Goal: Task Accomplishment & Management: Use online tool/utility

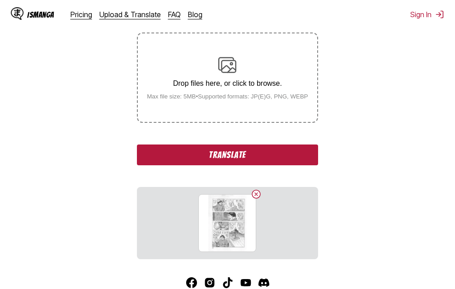
scroll to position [181, 0]
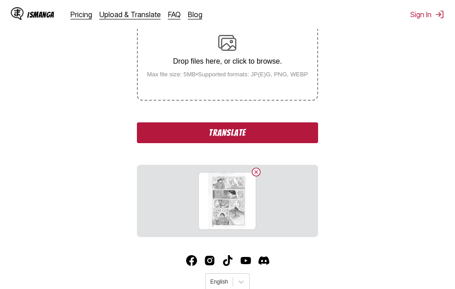
click at [229, 138] on button "Translate" at bounding box center [227, 132] width 181 height 21
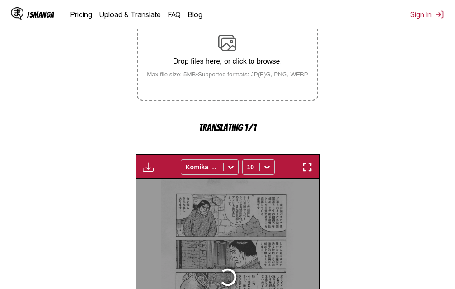
scroll to position [290, 0]
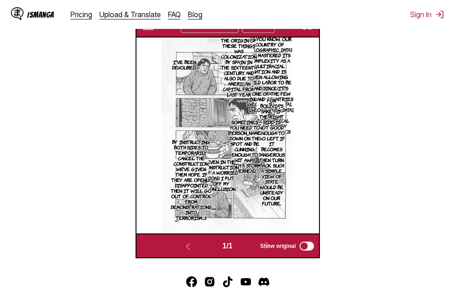
click at [308, 29] on img "button" at bounding box center [307, 25] width 11 height 11
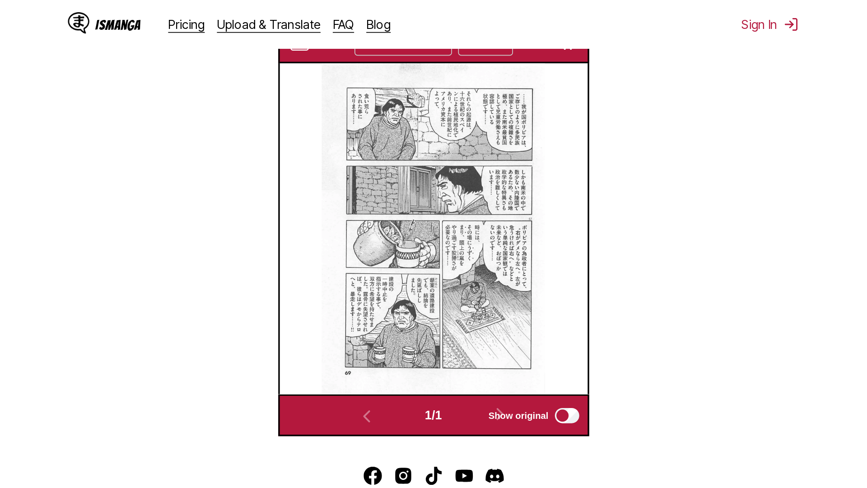
scroll to position [95, 0]
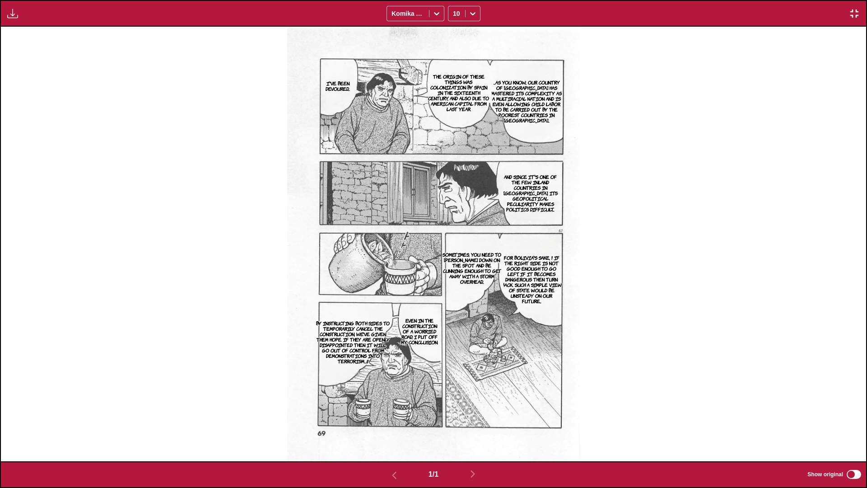
click at [454, 13] on img "button" at bounding box center [854, 13] width 11 height 11
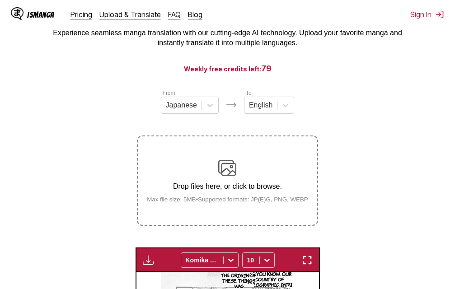
scroll to position [10, 0]
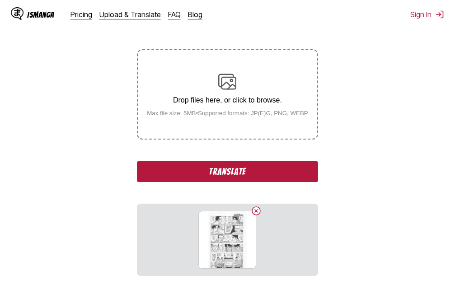
scroll to position [146, 0]
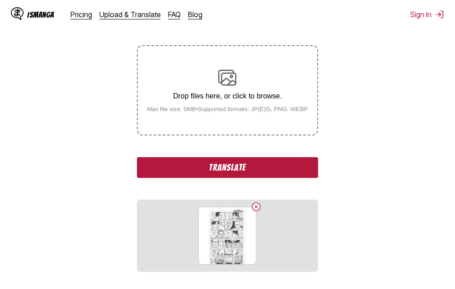
click at [189, 169] on button "Translate" at bounding box center [227, 167] width 181 height 21
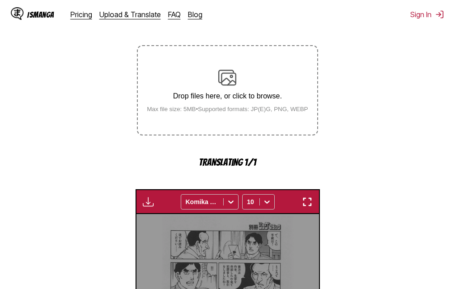
scroll to position [290, 0]
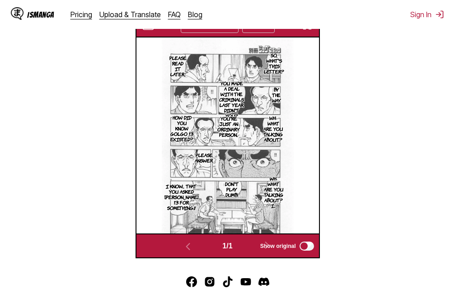
click at [305, 30] on img "button" at bounding box center [307, 25] width 11 height 11
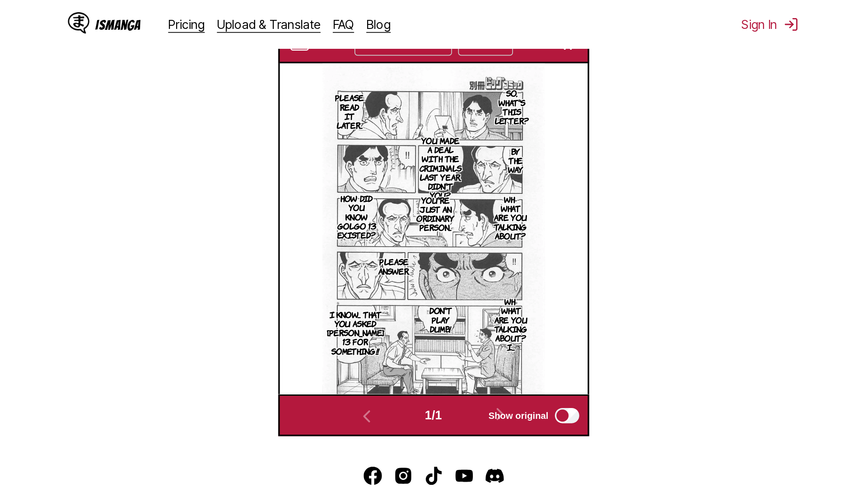
scroll to position [95, 0]
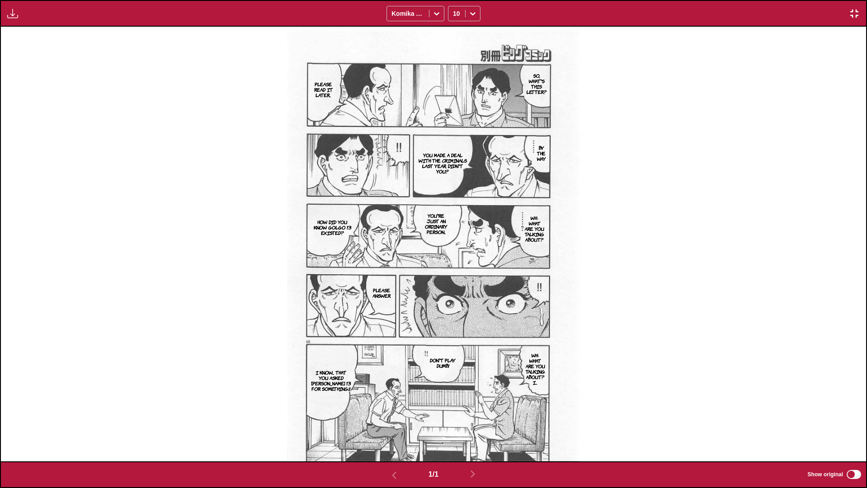
click at [454, 11] on img "button" at bounding box center [854, 13] width 11 height 11
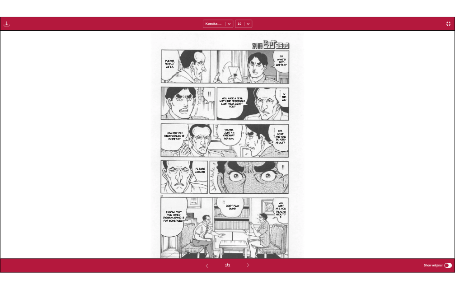
scroll to position [236, 0]
